Goal: Task Accomplishment & Management: Manage account settings

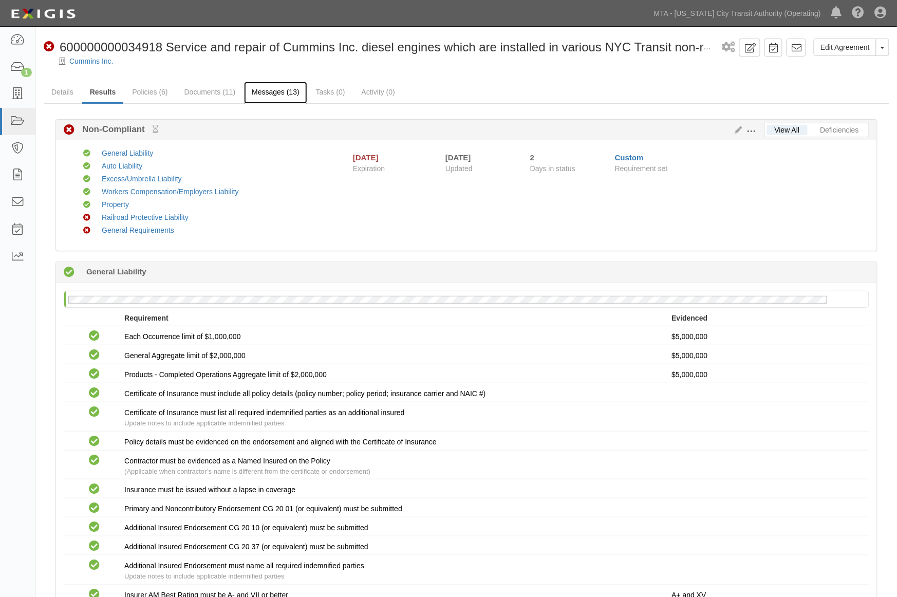
click at [266, 86] on link "Messages (13)" at bounding box center [275, 93] width 63 height 22
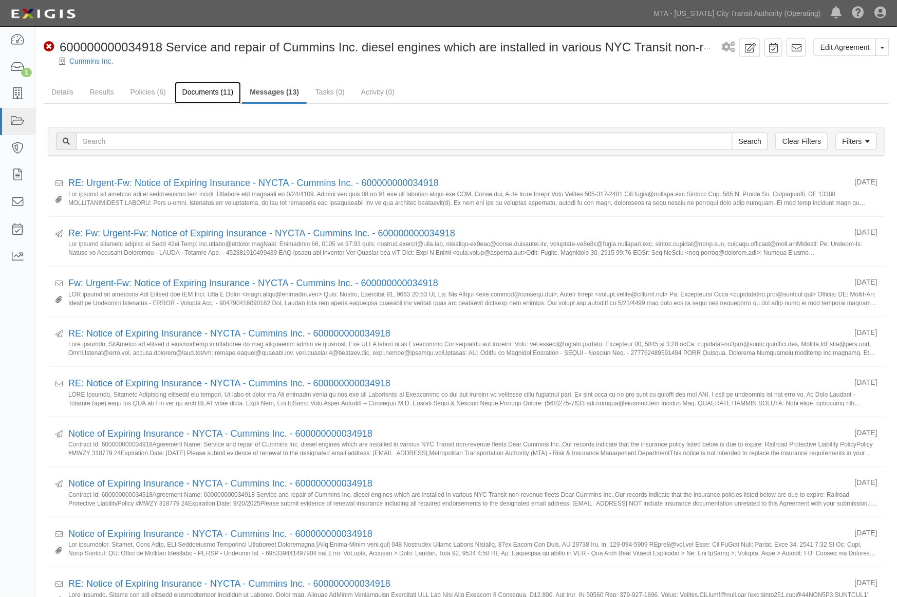
click at [212, 88] on link "Documents (11)" at bounding box center [208, 93] width 67 height 22
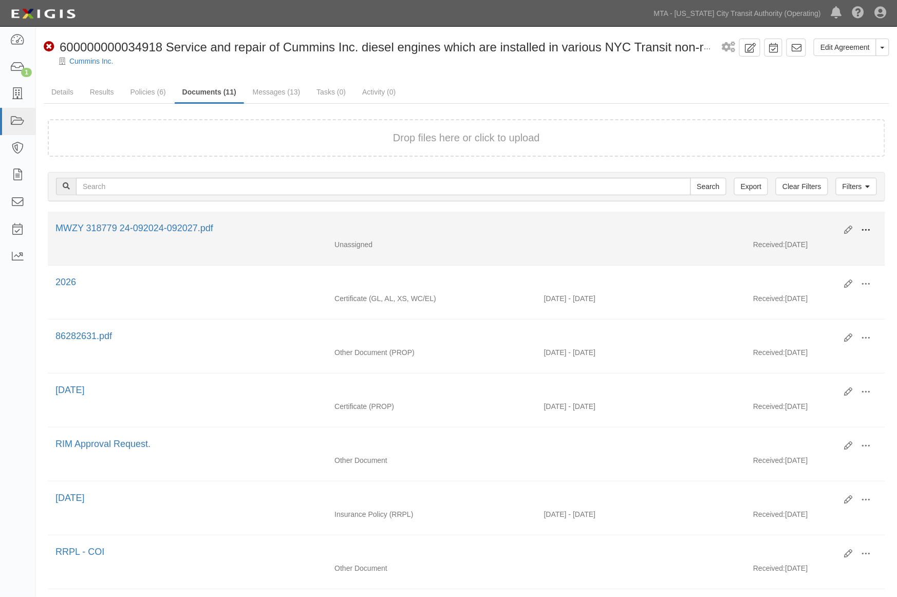
click at [870, 226] on span at bounding box center [866, 230] width 9 height 9
click at [799, 224] on link "Edit" at bounding box center [816, 226] width 81 height 18
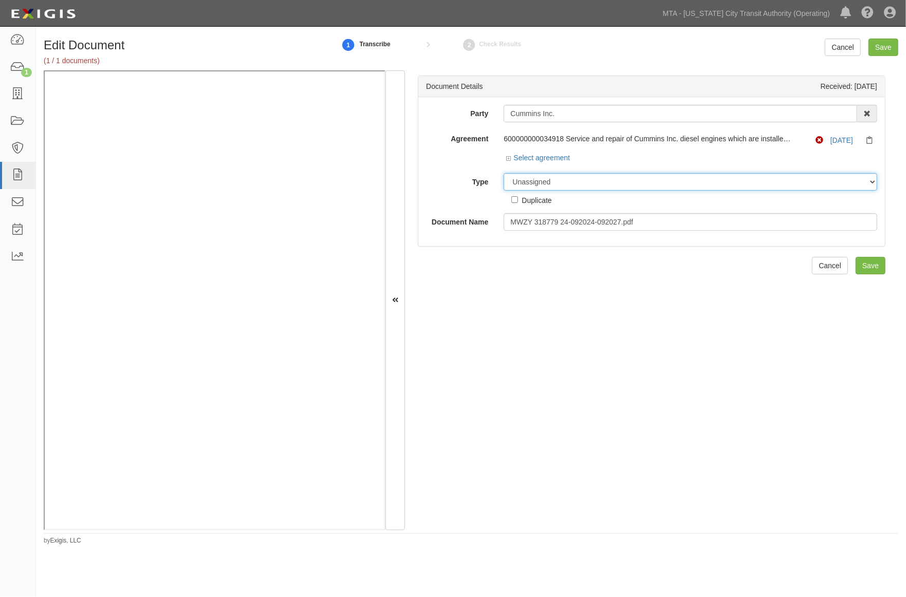
click at [562, 181] on select "Unassigned Binder Cancellation Notice Certificate Contract Endorsement Insuranc…" at bounding box center [691, 181] width 374 height 17
select select "EndorsementDetail"
click at [504, 174] on select "Unassigned Binder Cancellation Notice Certificate Contract Endorsement Insuranc…" at bounding box center [691, 181] width 374 height 17
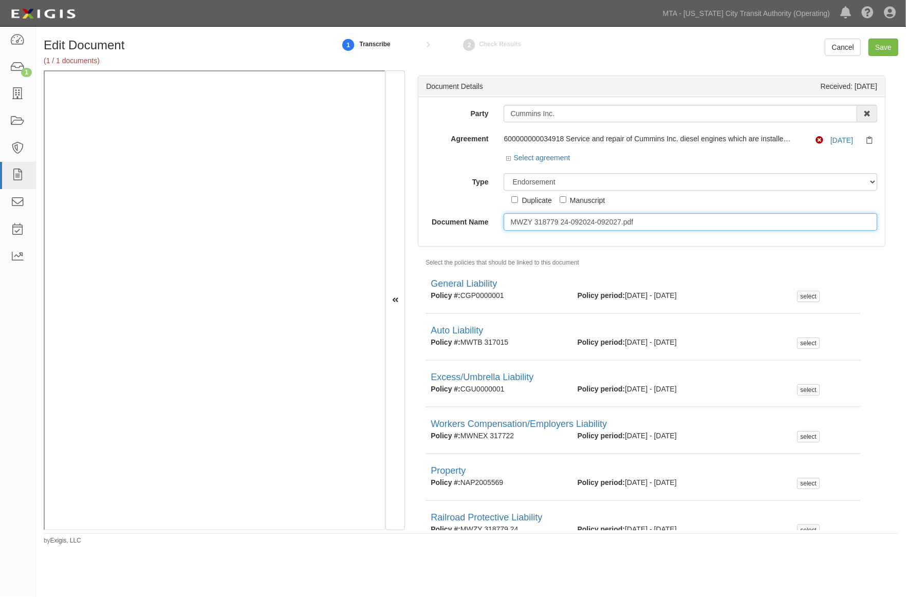
drag, startPoint x: 665, startPoint y: 225, endPoint x: 384, endPoint y: 227, distance: 280.6
click at [280, 124] on div "Document Details Received: 09/22/2025 Party Cummins Inc. 10-21 TO 10-23TH 38TH …" at bounding box center [471, 300] width 855 height 460
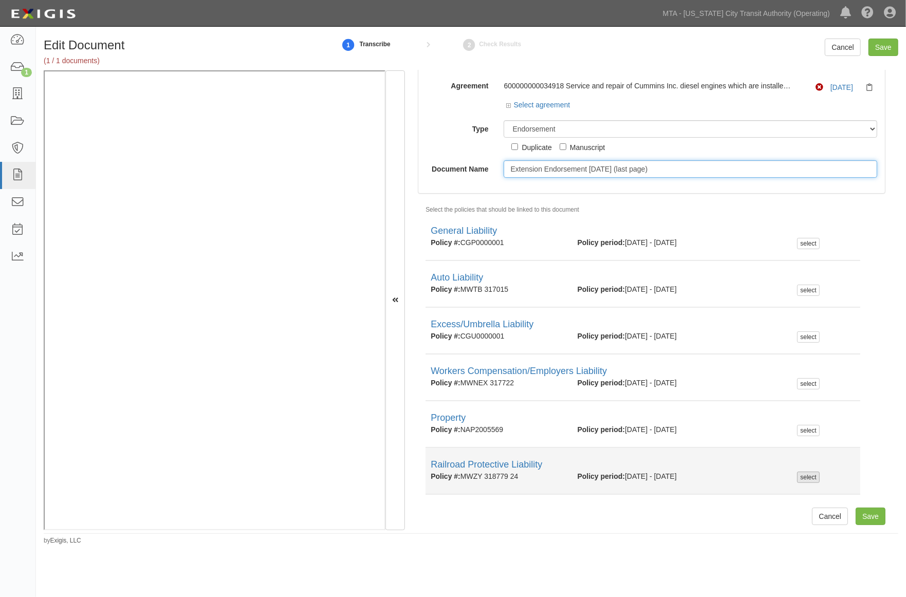
type input "Extension Endorsement 9.20.27 (last page)"
click at [802, 475] on div "select" at bounding box center [808, 477] width 22 height 11
checkbox input "true"
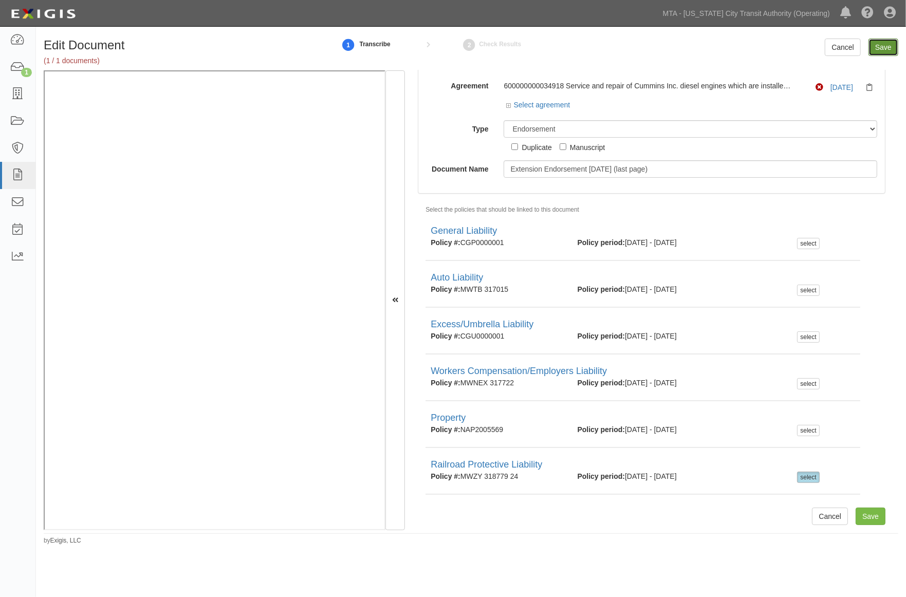
click at [884, 45] on input "Save" at bounding box center [883, 47] width 30 height 17
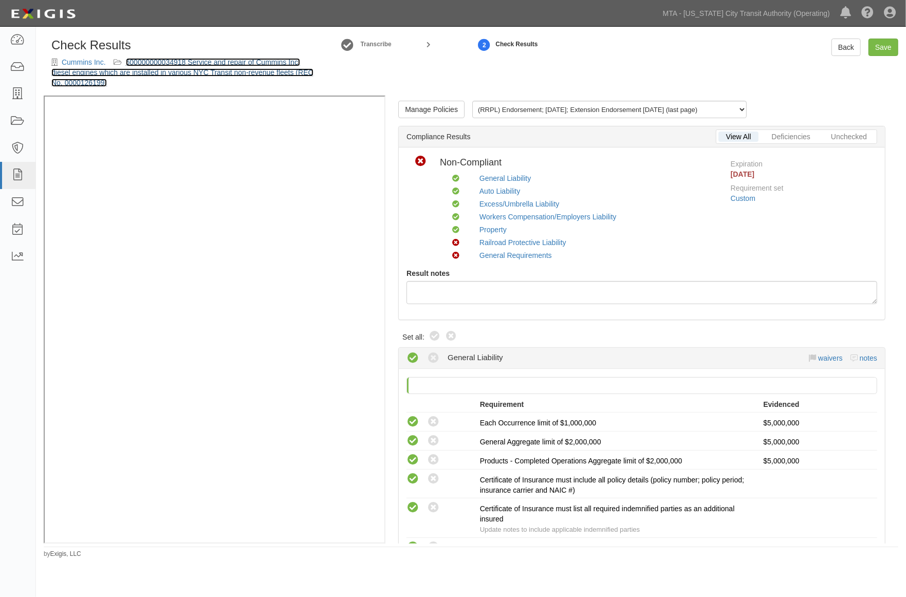
click at [258, 69] on link "600000000034918 Service and repair of Cummins Inc. diesel engines which are ins…" at bounding box center [182, 72] width 262 height 29
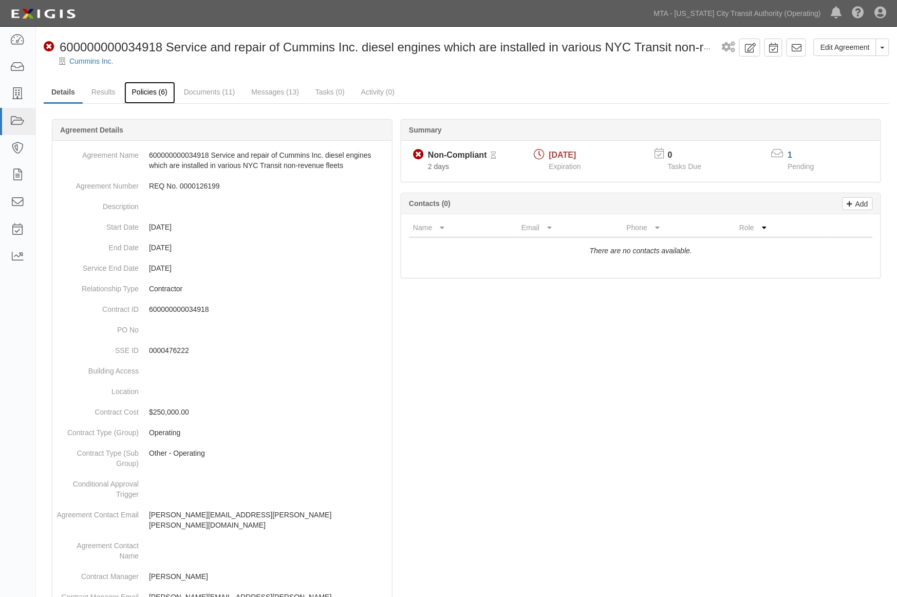
click at [152, 91] on link "Policies (6)" at bounding box center [149, 93] width 51 height 22
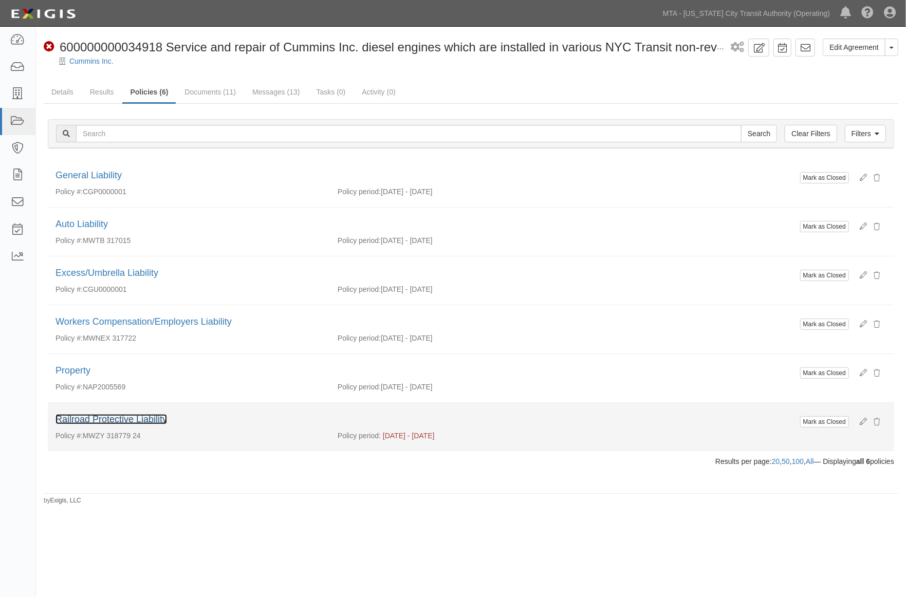
click at [127, 420] on link "Railroad Protective Liability" at bounding box center [111, 419] width 112 height 10
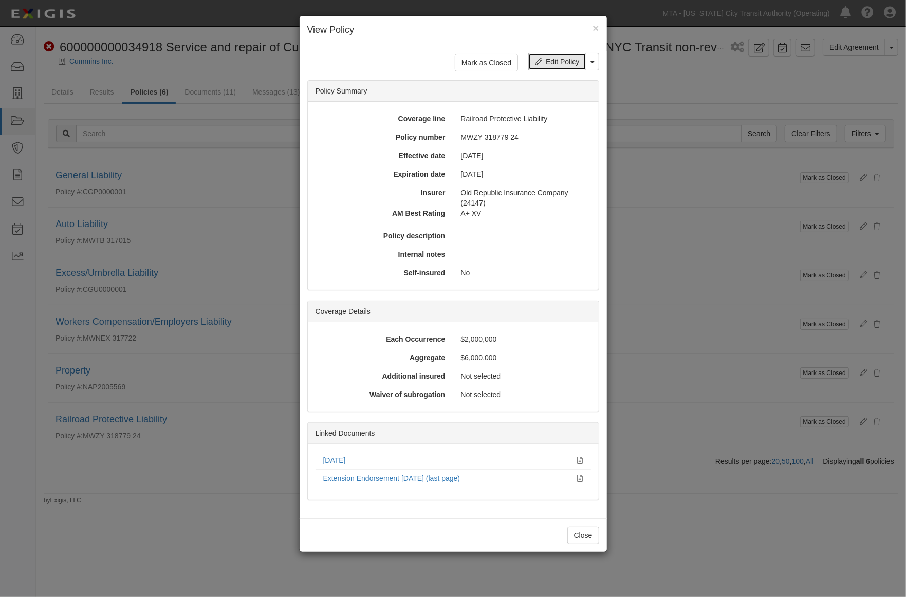
click at [559, 65] on link "Edit Policy" at bounding box center [557, 61] width 58 height 17
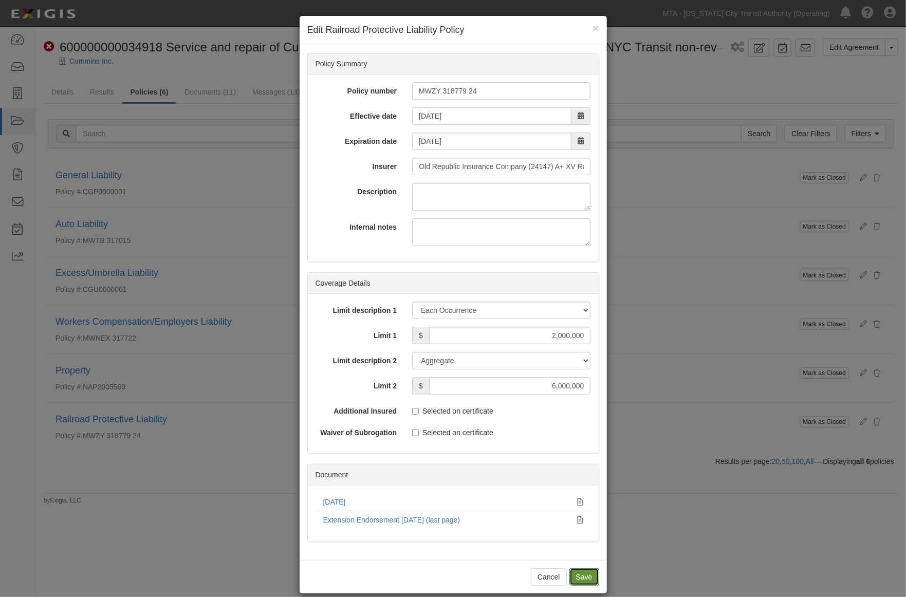
click at [582, 577] on input "Save" at bounding box center [584, 576] width 30 height 17
type input "2000000"
type input "6000000"
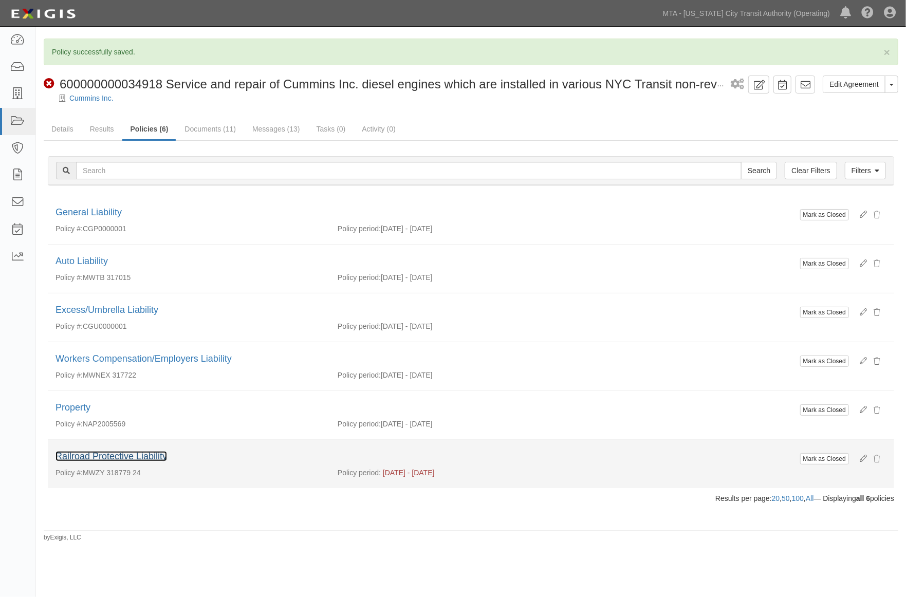
click at [137, 458] on link "Railroad Protective Liability" at bounding box center [111, 456] width 112 height 10
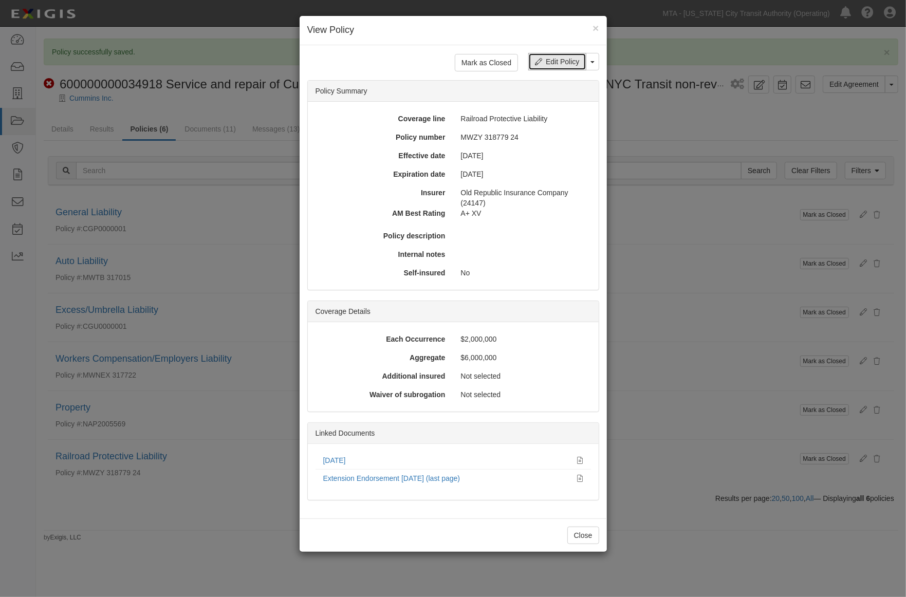
click at [554, 60] on link "Edit Policy" at bounding box center [557, 61] width 58 height 17
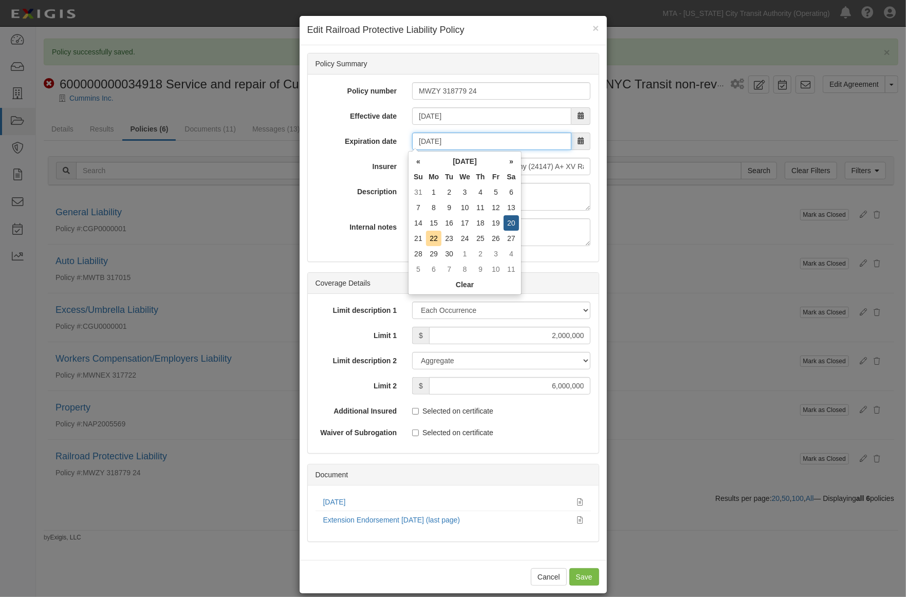
click at [458, 146] on input "[DATE]" at bounding box center [491, 141] width 159 height 17
type input "09/20/2027"
click at [327, 250] on div "Policy number MWZY 318779 24 Effective date 09/20/2024 Expiration date 09/20/20…" at bounding box center [453, 168] width 291 height 187
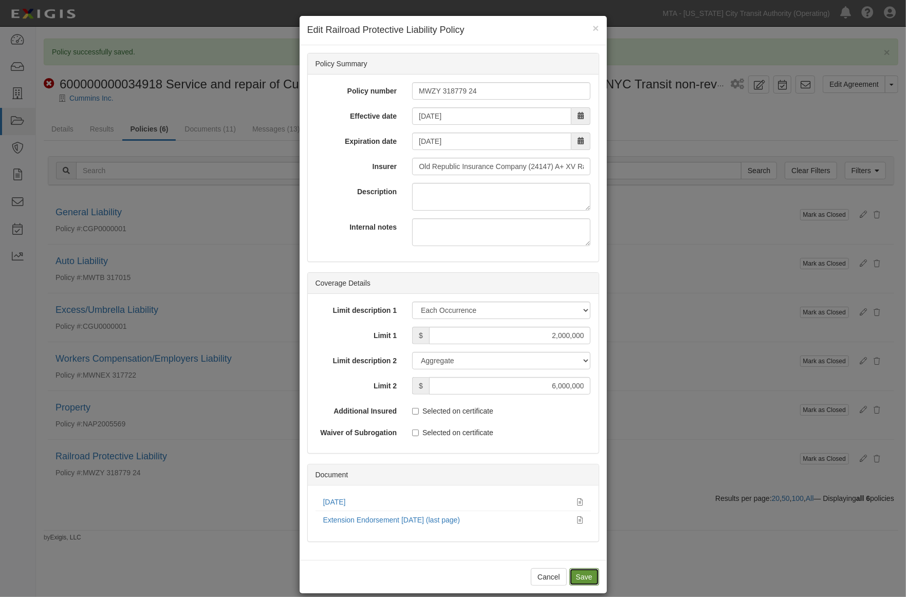
click at [583, 580] on input "Save" at bounding box center [584, 576] width 30 height 17
type input "2000000"
type input "6000000"
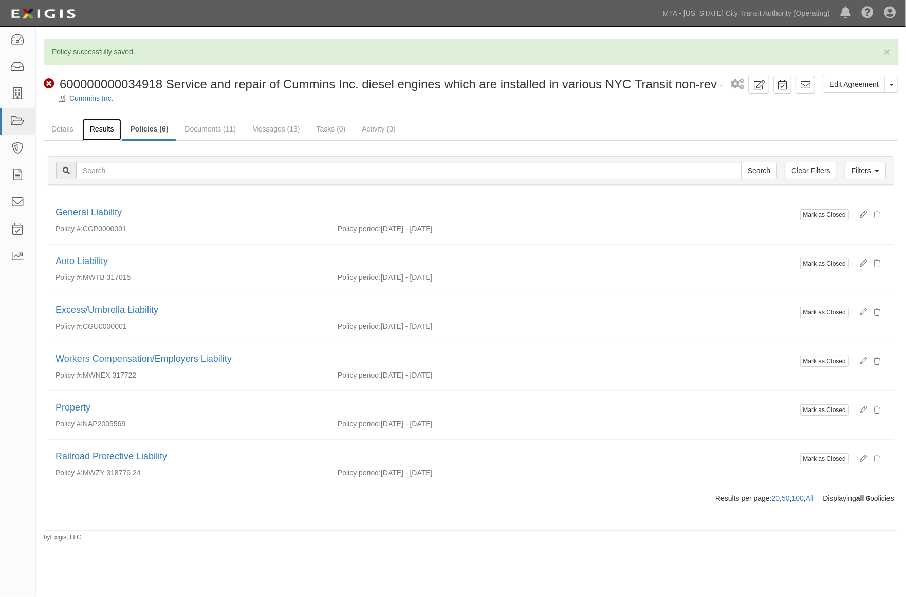
click at [98, 127] on link "Results" at bounding box center [102, 130] width 40 height 22
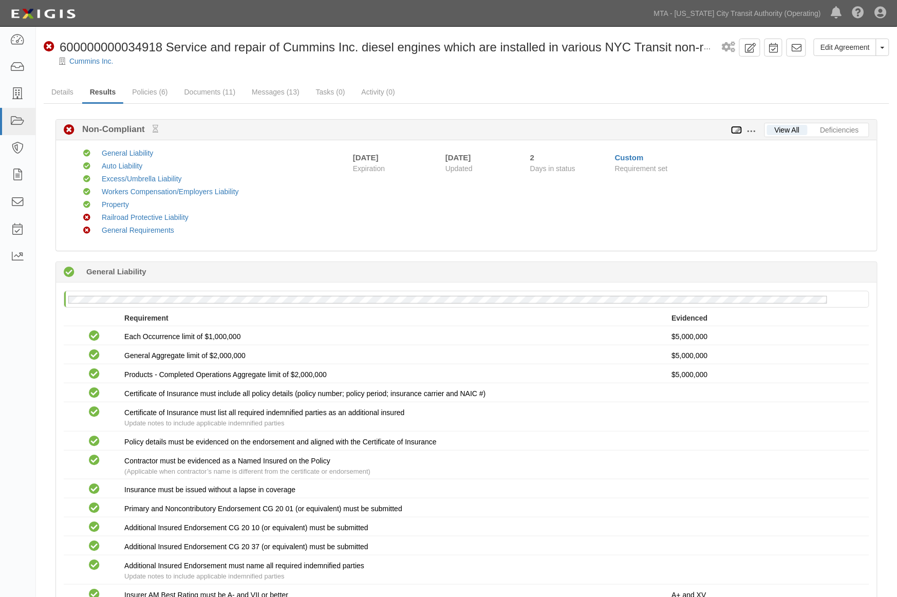
click at [738, 127] on icon at bounding box center [736, 130] width 11 height 7
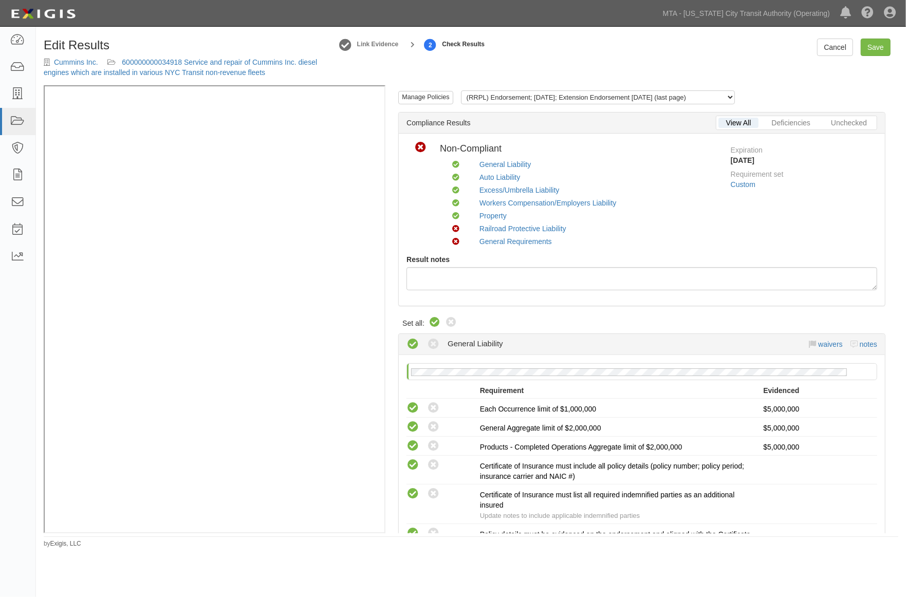
click at [433, 318] on icon at bounding box center [435, 323] width 12 height 12
radio input "true"
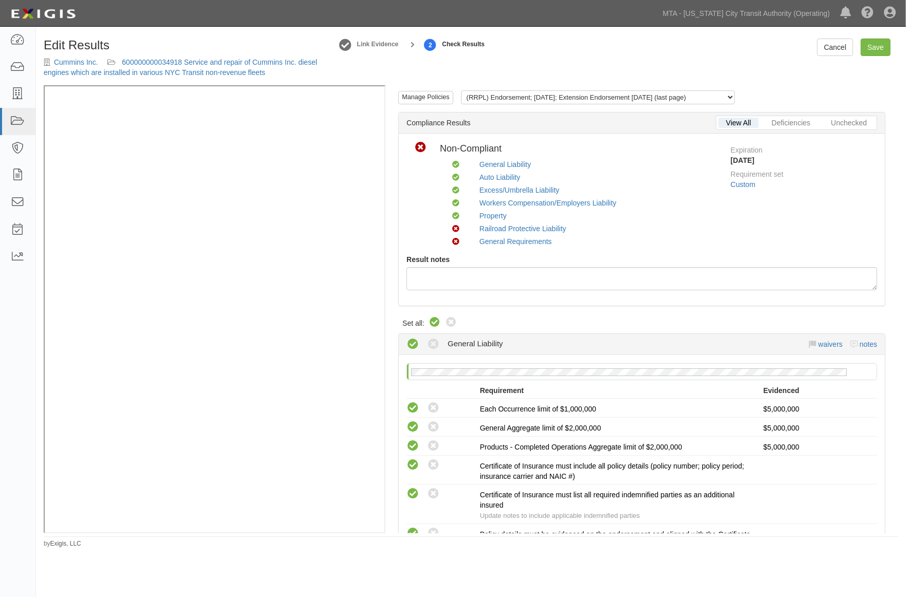
radio input "true"
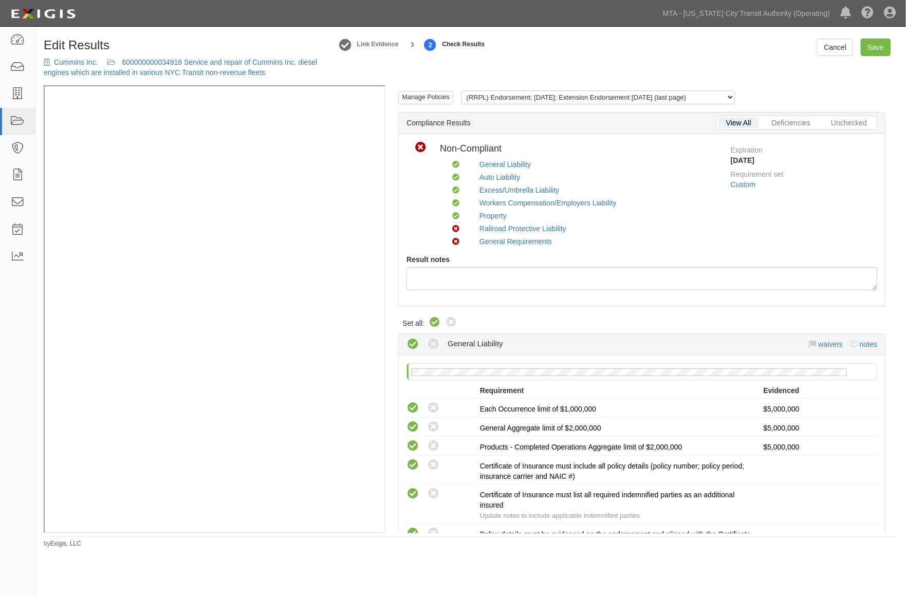
radio input "true"
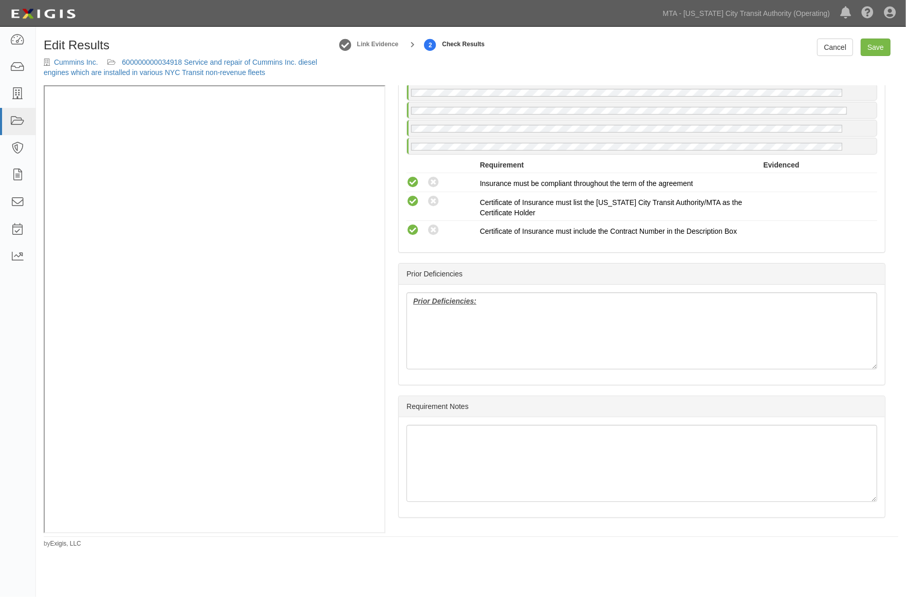
scroll to position [1964, 0]
drag, startPoint x: 498, startPoint y: 307, endPoint x: 382, endPoint y: 304, distance: 116.7
click at [300, 185] on div "Manage Policies (RRPL) Endorsement; 9/22/2025; Extension Endorsement 9.20.27 (l…" at bounding box center [471, 309] width 855 height 448
click at [877, 50] on link "Save" at bounding box center [876, 47] width 30 height 17
radio input "true"
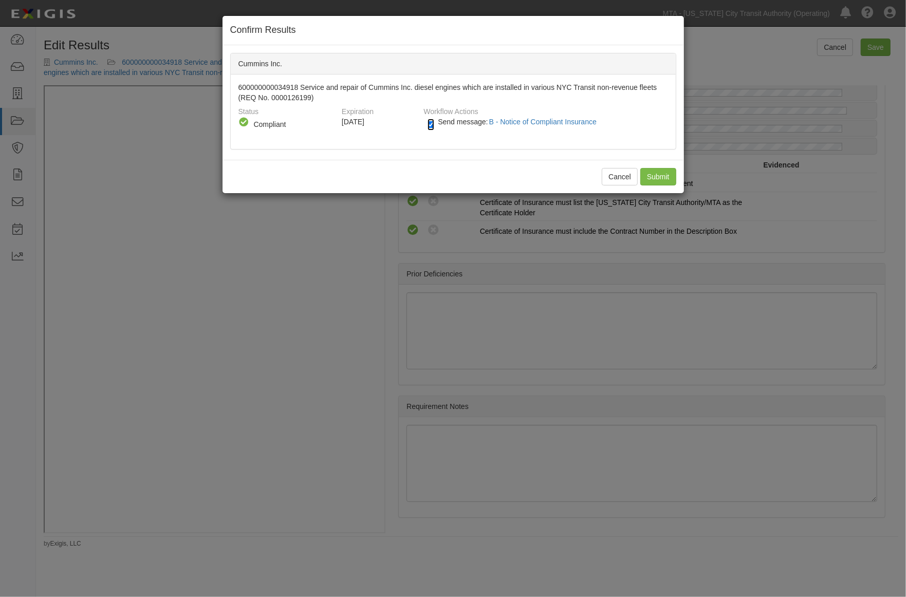
click at [430, 125] on input "Send message: B - Notice of Compliant Insurance" at bounding box center [431, 125] width 7 height 12
checkbox input "false"
click at [664, 177] on input "Submit" at bounding box center [658, 176] width 36 height 17
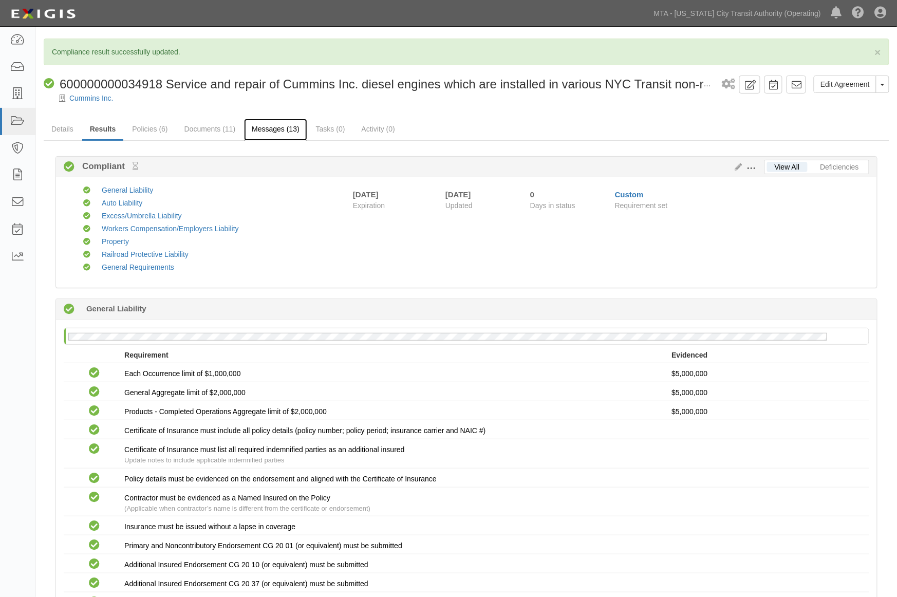
click at [274, 129] on link "Messages (13)" at bounding box center [275, 130] width 63 height 22
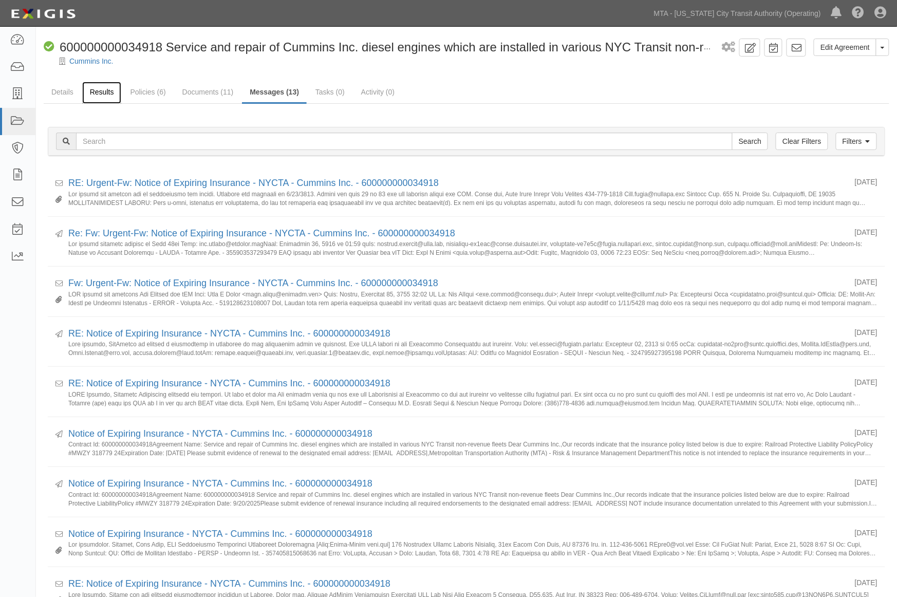
click at [99, 90] on link "Results" at bounding box center [102, 93] width 40 height 22
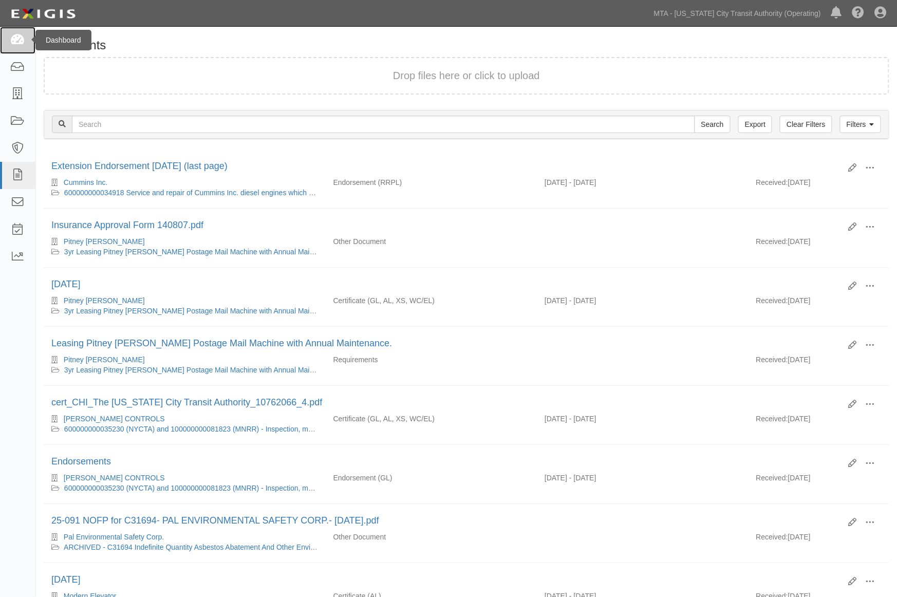
click at [16, 45] on icon at bounding box center [17, 40] width 14 height 12
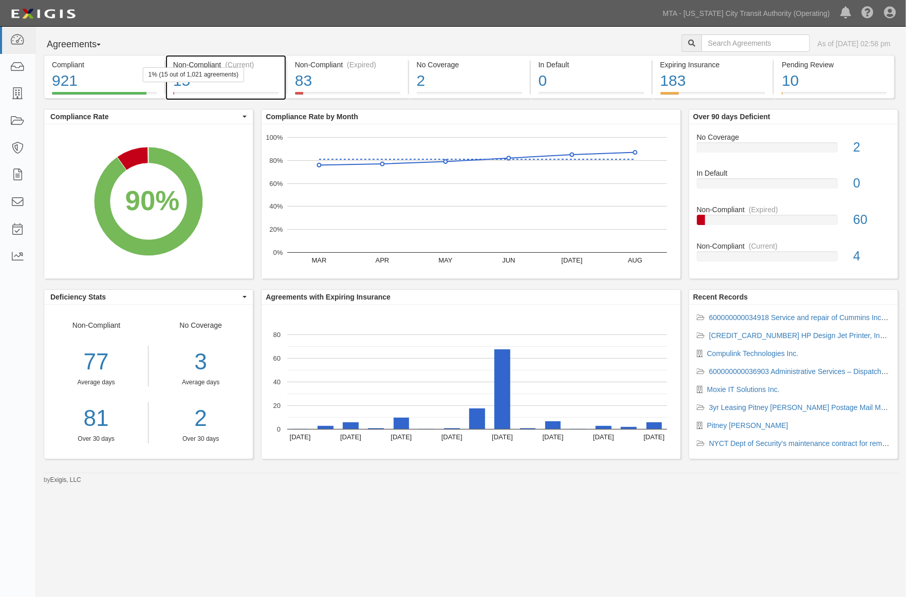
click at [275, 82] on div "15" at bounding box center [225, 81] width 105 height 22
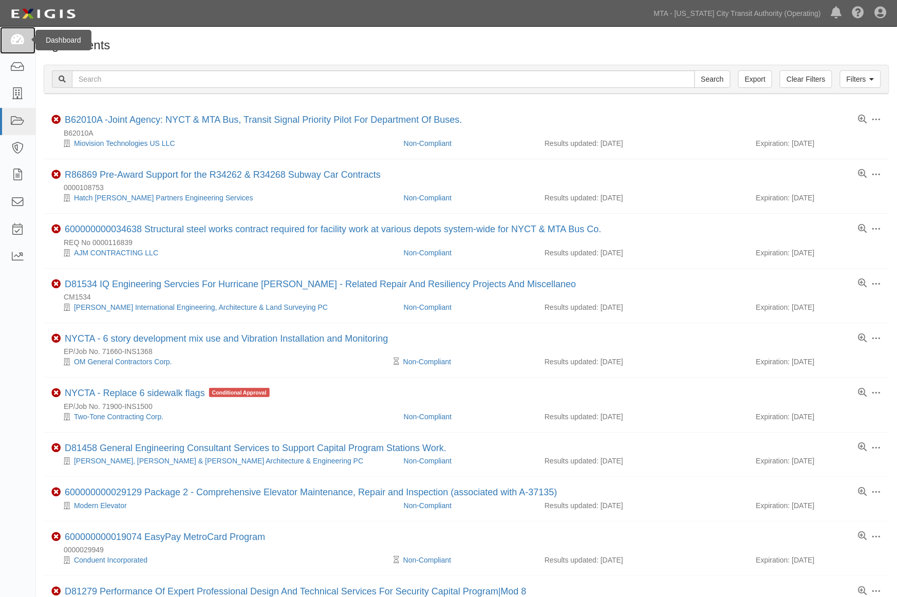
click at [19, 40] on icon at bounding box center [17, 40] width 14 height 12
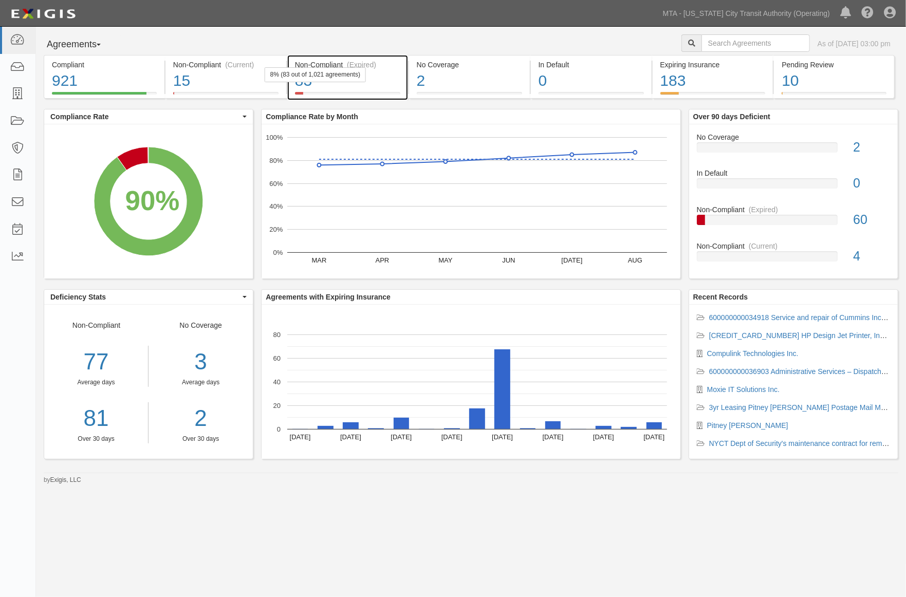
click at [393, 88] on div "83" at bounding box center [347, 81] width 105 height 22
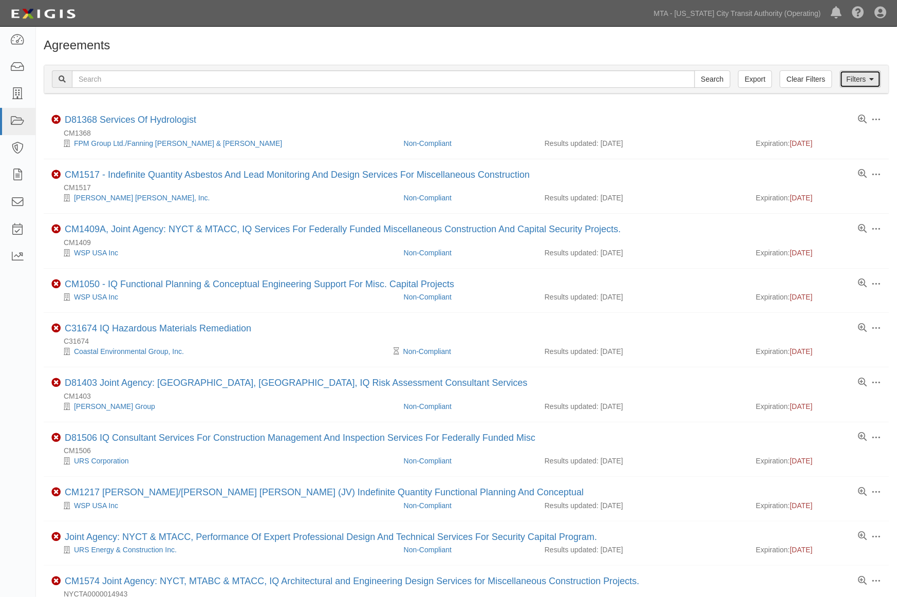
click at [865, 78] on link "Filters" at bounding box center [860, 78] width 41 height 17
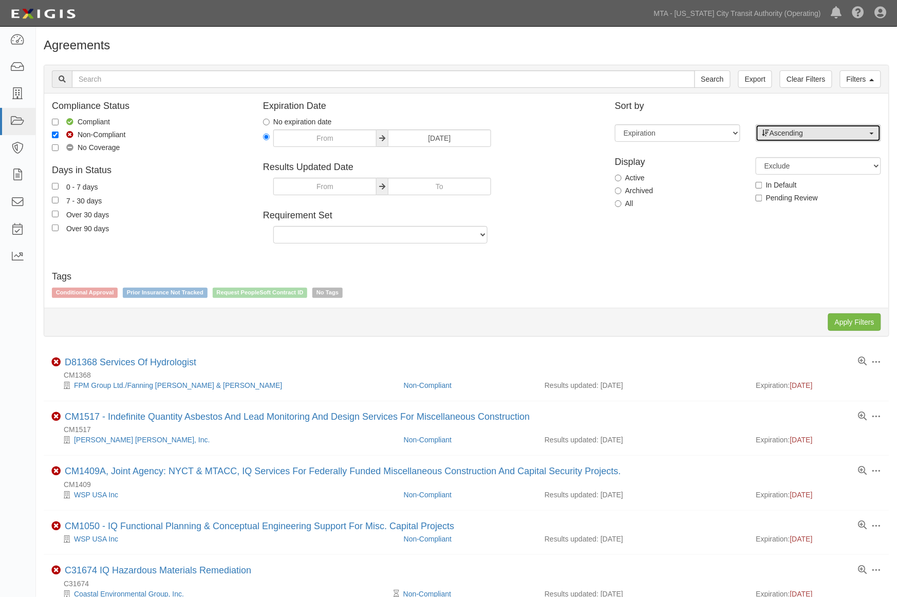
click at [786, 125] on button "Ascending" at bounding box center [818, 132] width 125 height 17
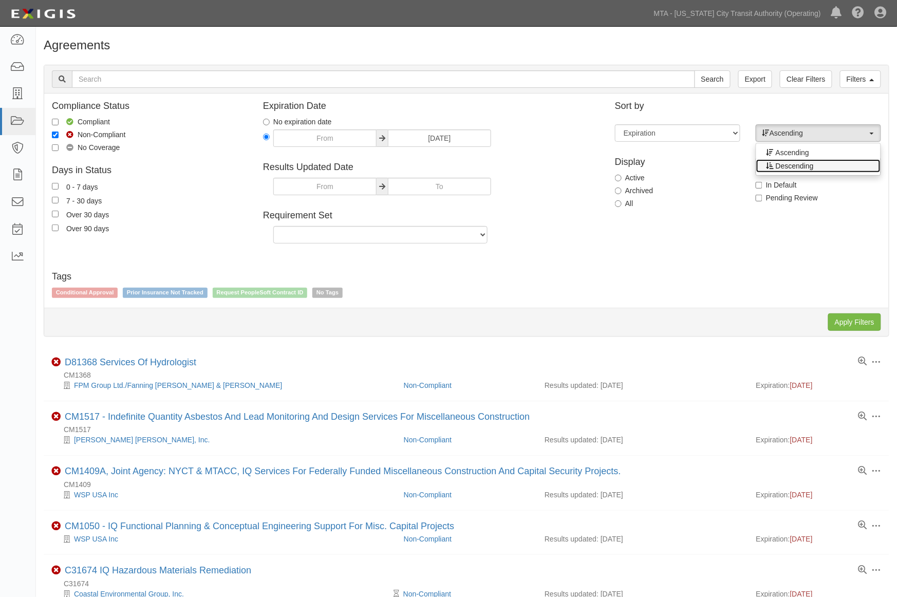
click at [788, 166] on span "Descending" at bounding box center [795, 166] width 38 height 10
select select "desc"
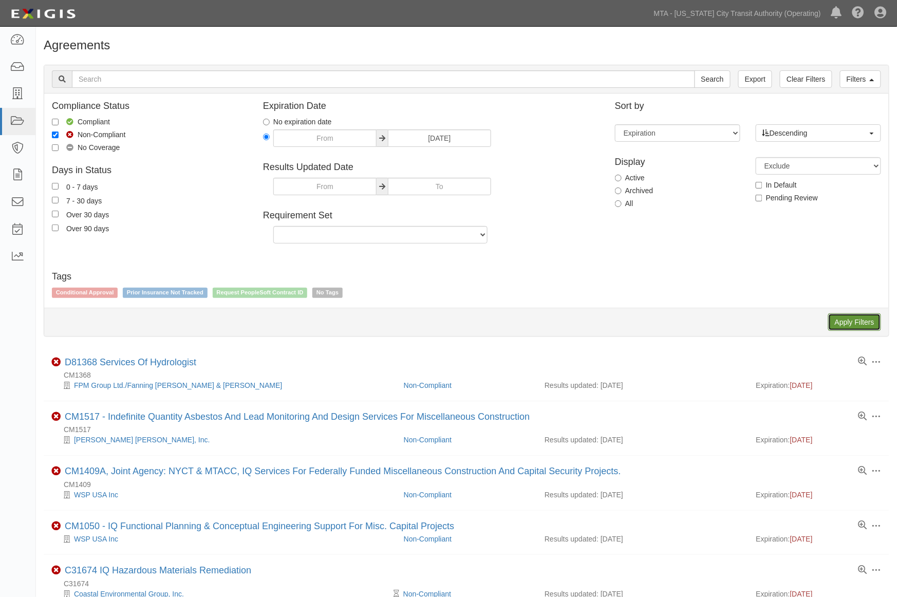
click at [835, 329] on input "Apply Filters" at bounding box center [854, 321] width 53 height 17
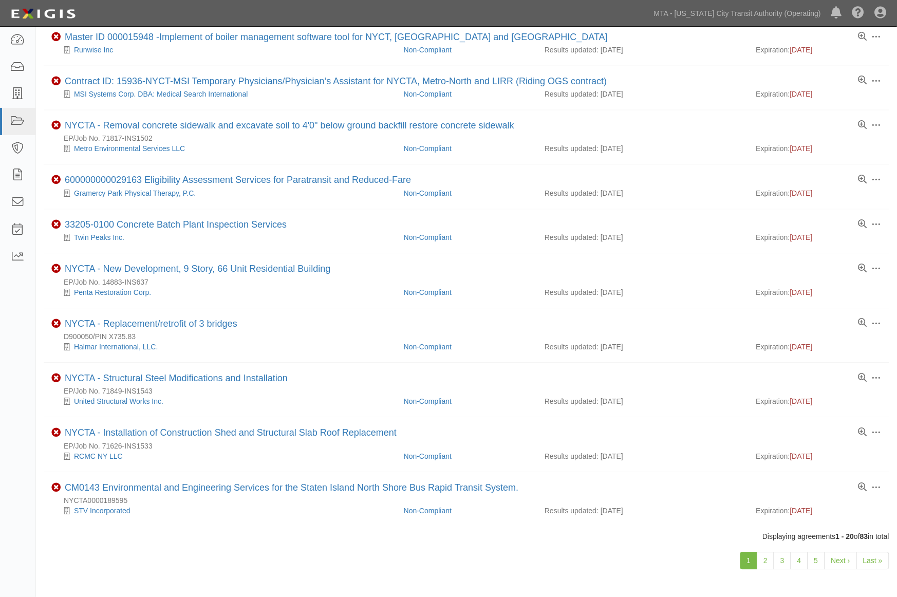
scroll to position [655, 0]
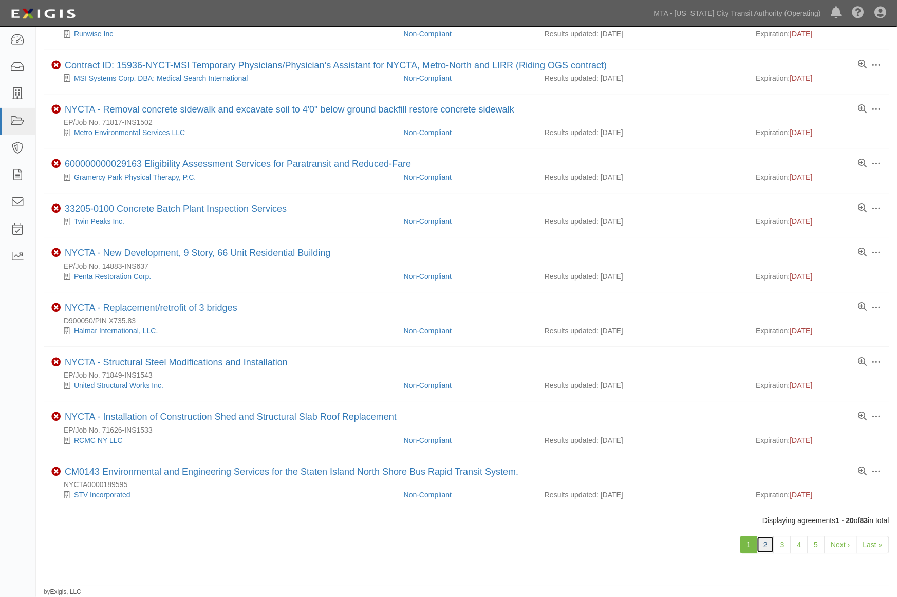
click at [763, 543] on link "2" at bounding box center [765, 544] width 17 height 17
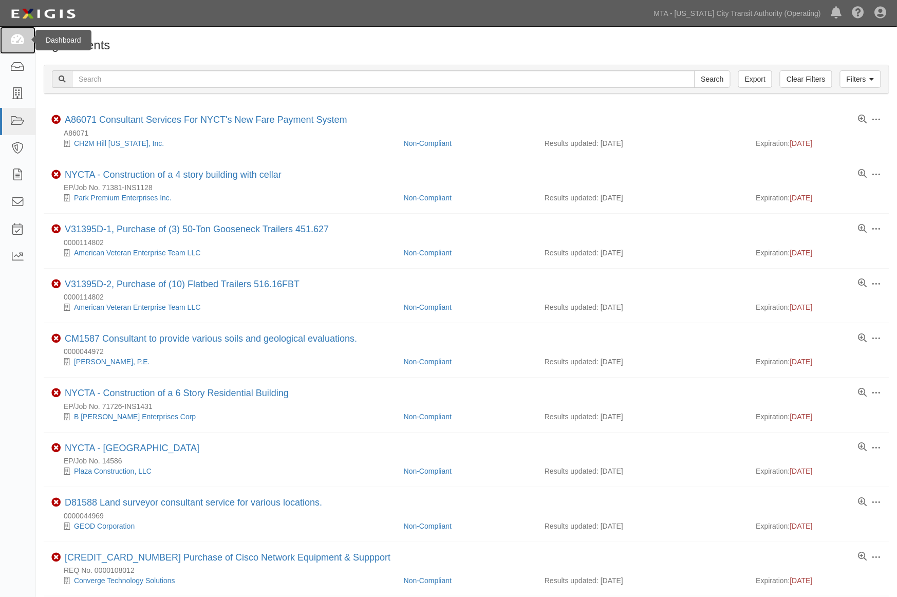
click at [21, 39] on icon at bounding box center [17, 40] width 14 height 12
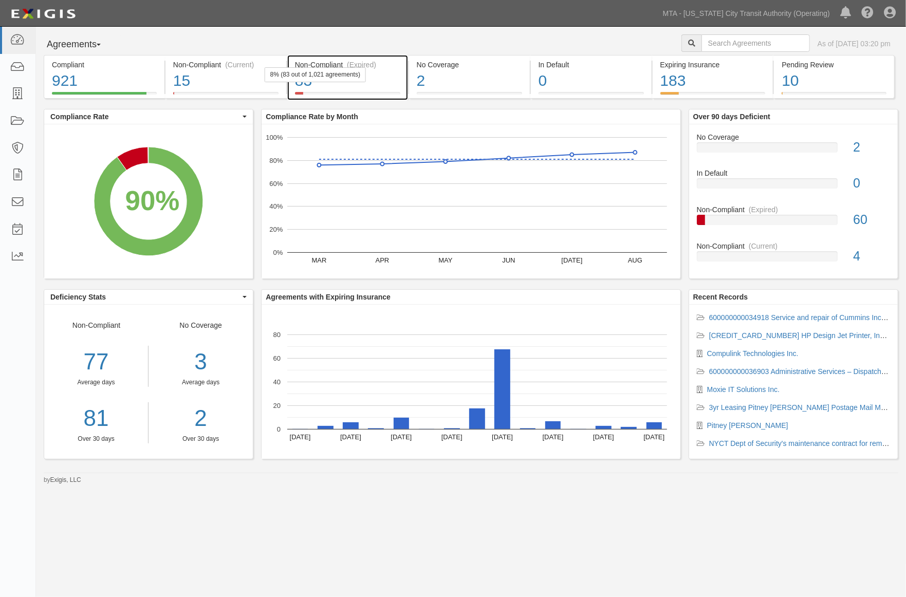
click at [396, 77] on div "83" at bounding box center [347, 81] width 105 height 22
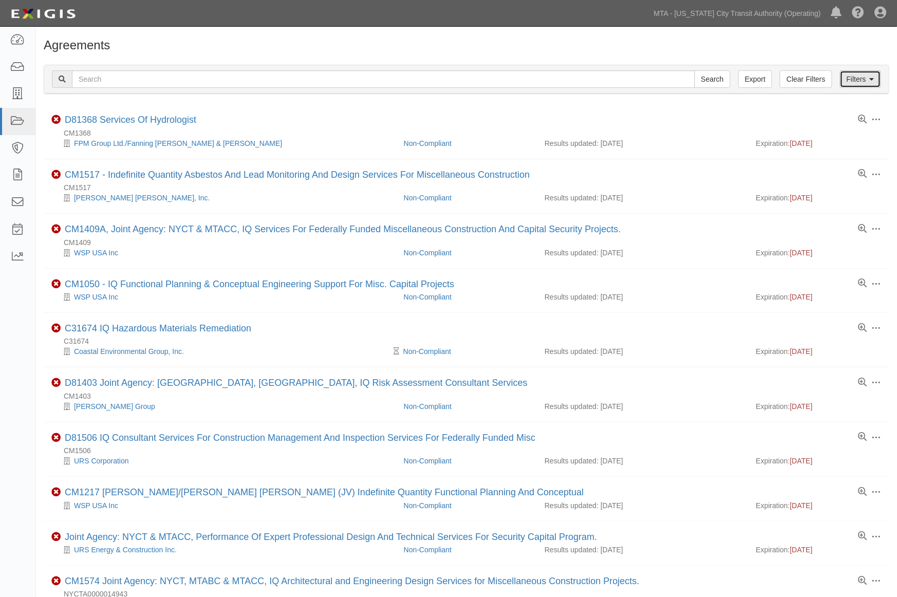
click at [870, 81] on icon at bounding box center [872, 79] width 5 height 7
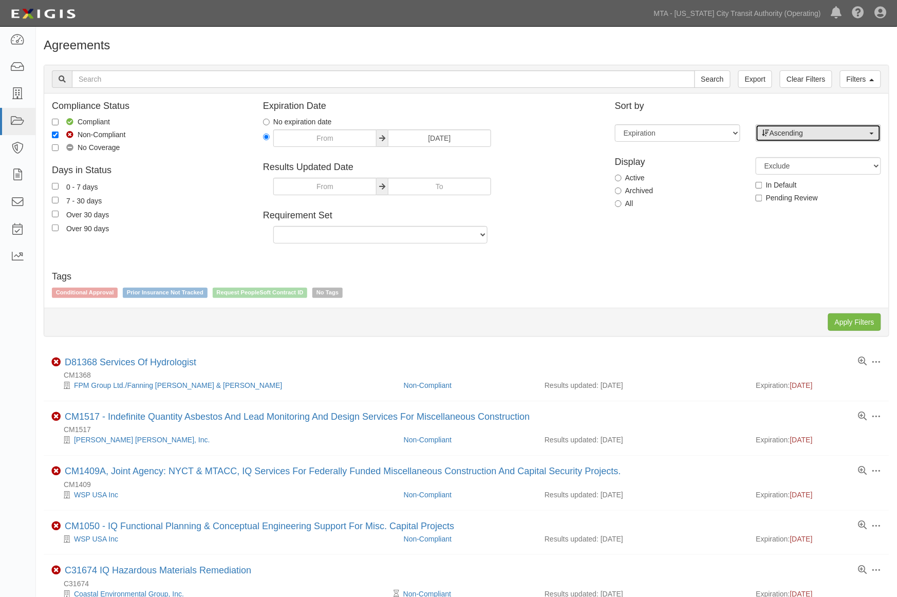
click at [782, 140] on button "Ascending" at bounding box center [818, 132] width 125 height 17
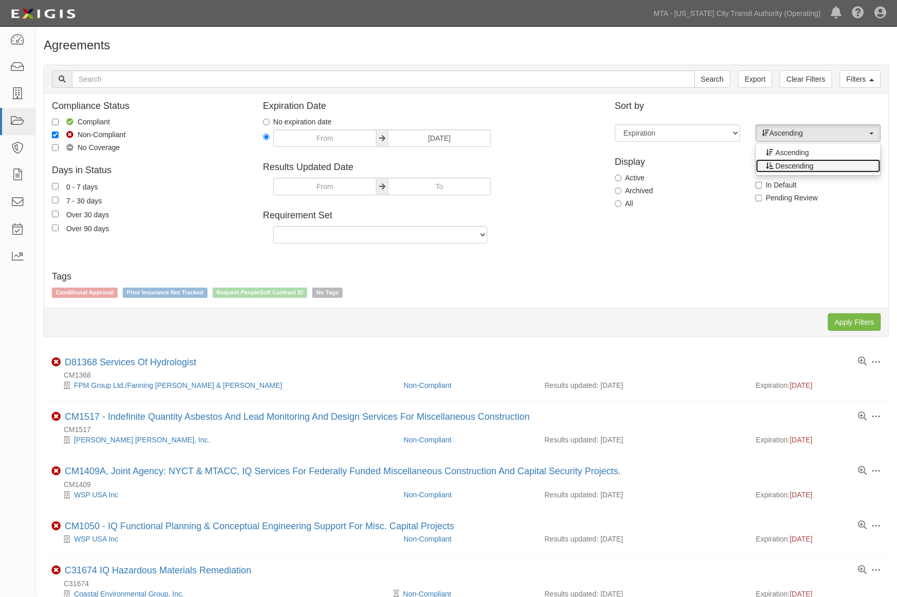
click at [780, 163] on span "Descending" at bounding box center [795, 166] width 38 height 10
select select "desc"
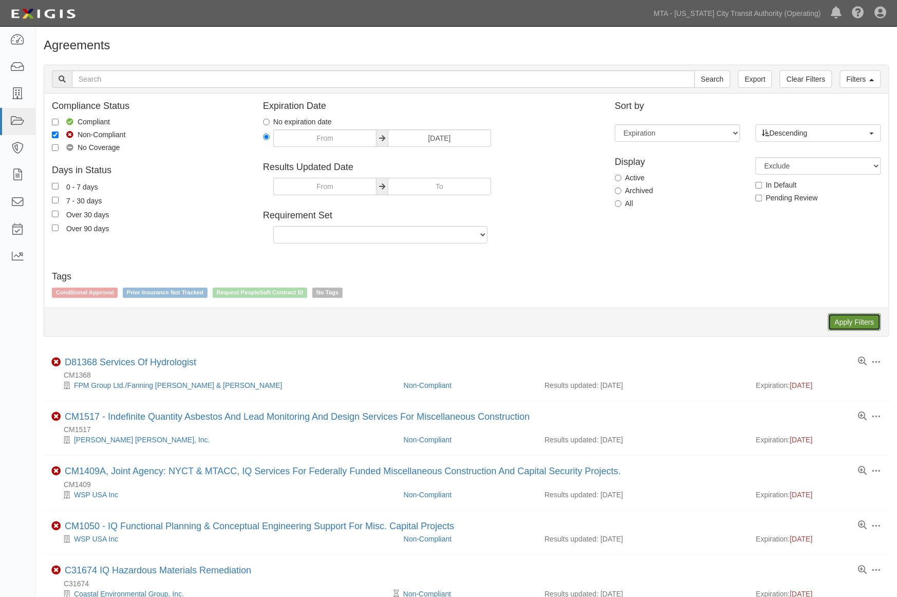
click at [850, 324] on input "Apply Filters" at bounding box center [854, 321] width 53 height 17
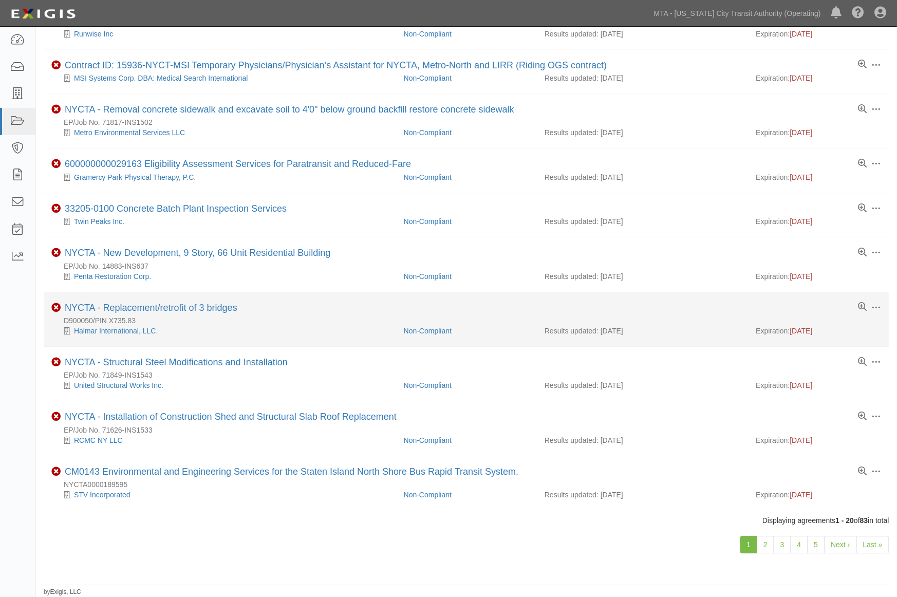
scroll to position [655, 0]
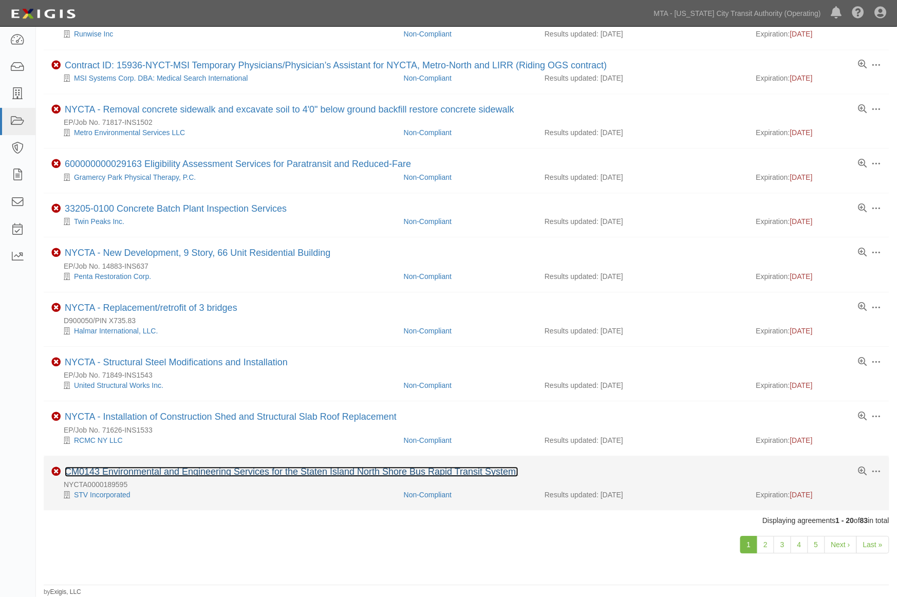
click at [307, 470] on link "CM0143 Environmental and Engineering Services for the Staten Island North Shore…" at bounding box center [292, 472] width 454 height 10
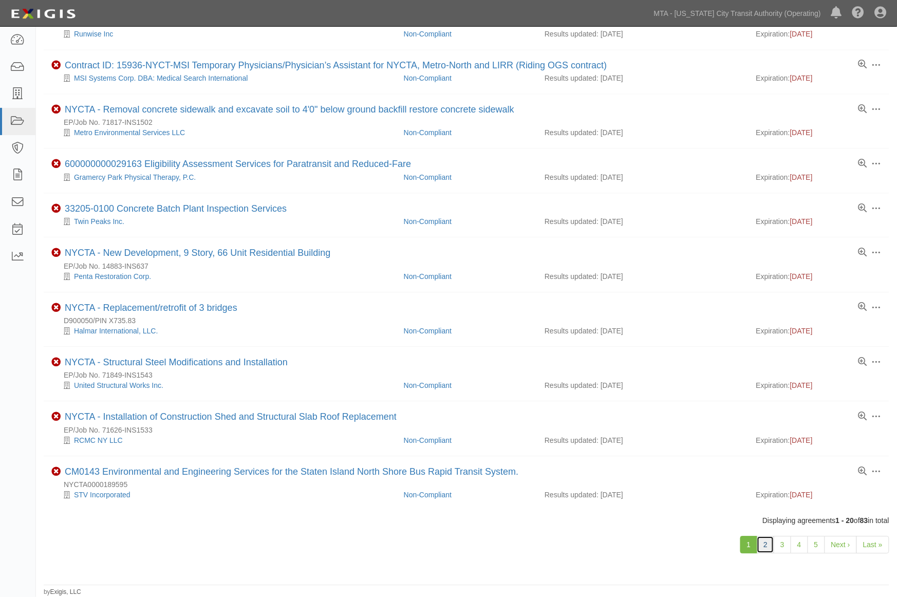
click at [765, 545] on link "2" at bounding box center [765, 544] width 17 height 17
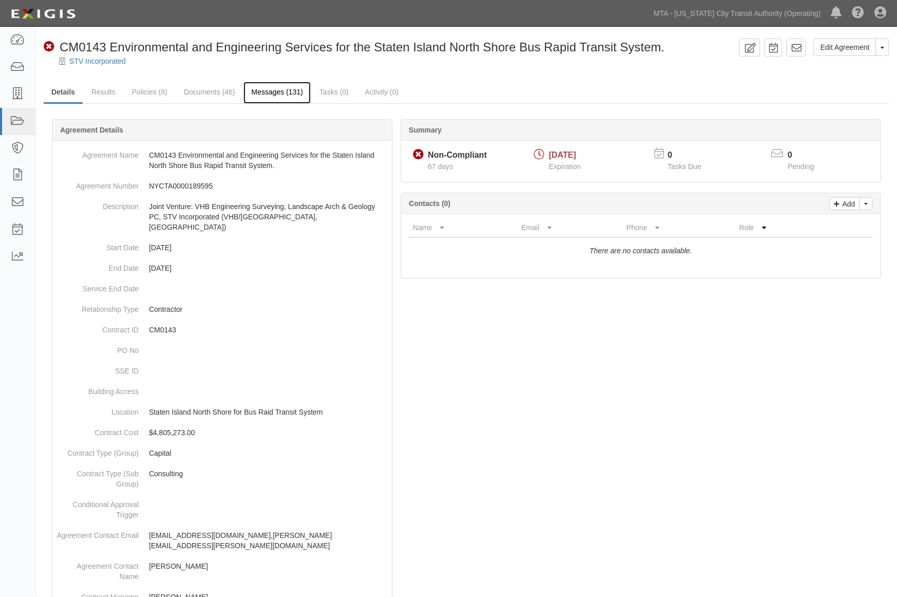
click at [293, 91] on link "Messages (131)" at bounding box center [277, 93] width 67 height 22
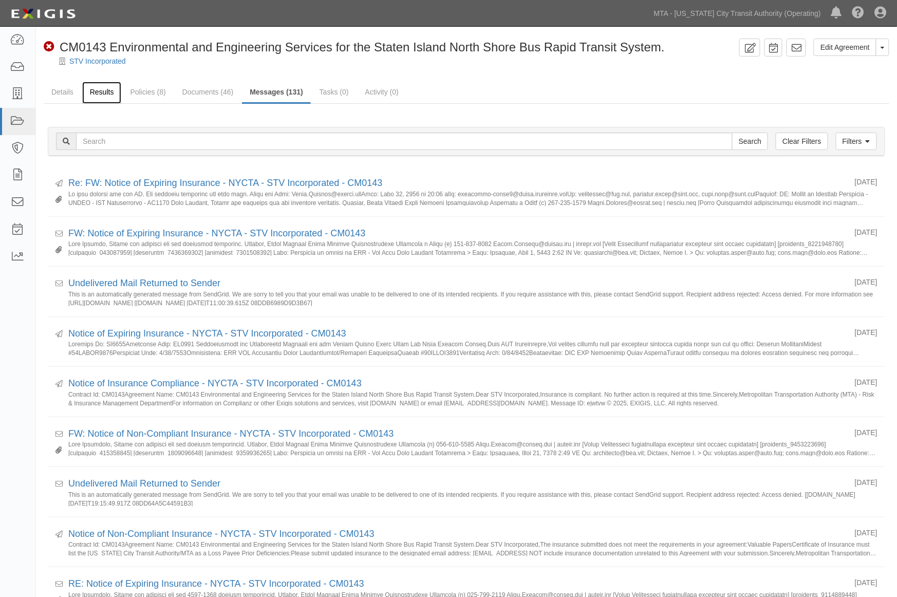
click at [101, 91] on link "Results" at bounding box center [102, 93] width 40 height 22
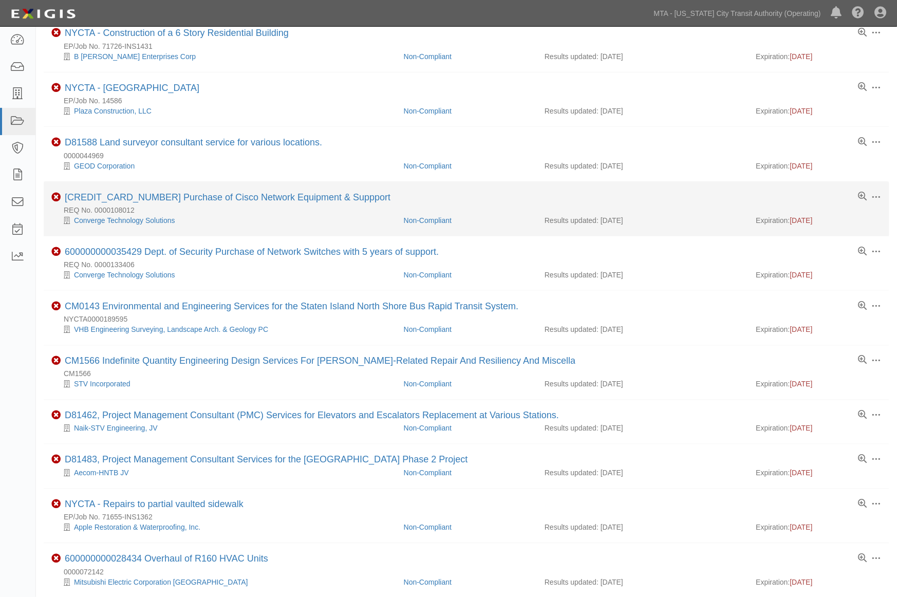
scroll to position [399, 0]
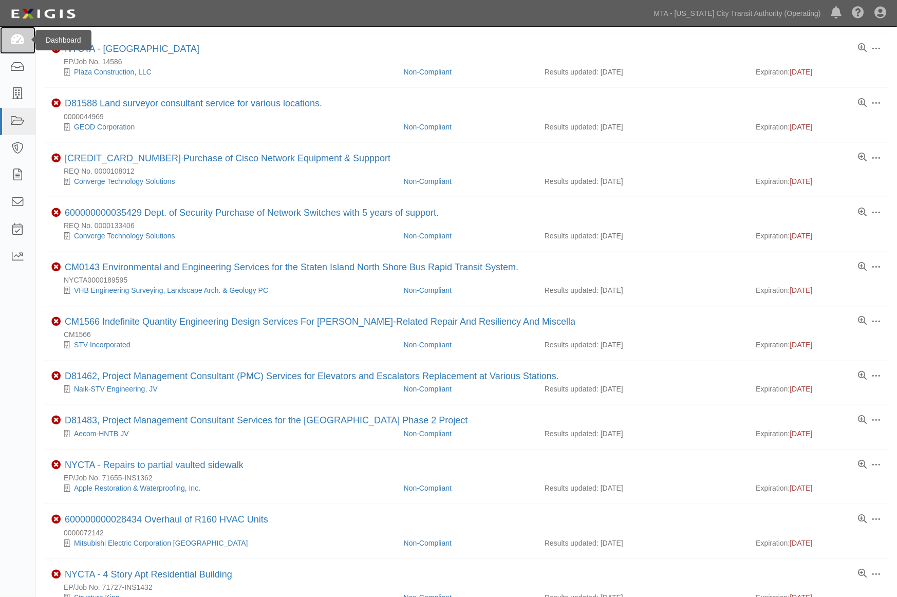
click at [18, 40] on icon at bounding box center [17, 40] width 14 height 12
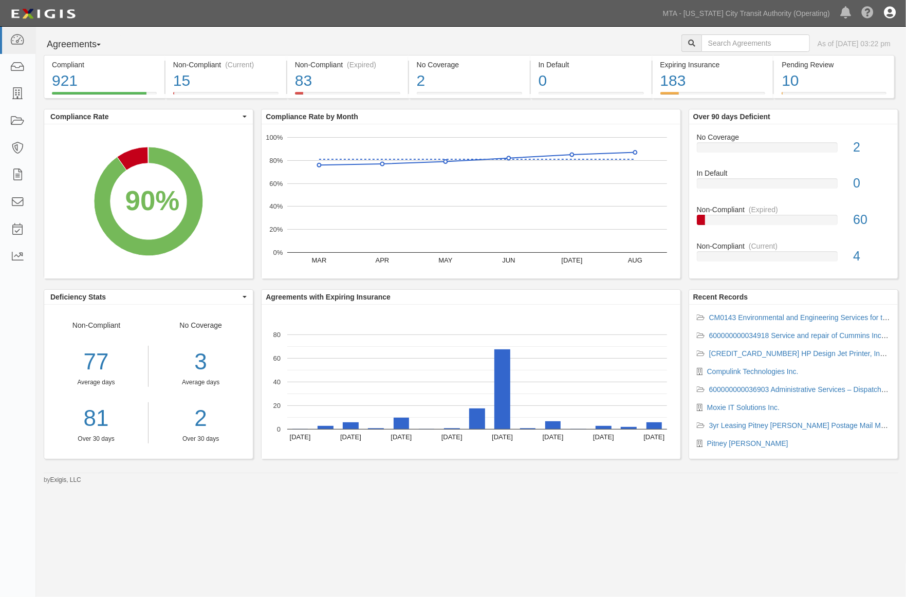
click at [888, 13] on icon at bounding box center [890, 13] width 12 height 12
click at [846, 55] on link "Sign Out" at bounding box center [859, 60] width 81 height 21
